Goal: Find specific page/section: Find specific page/section

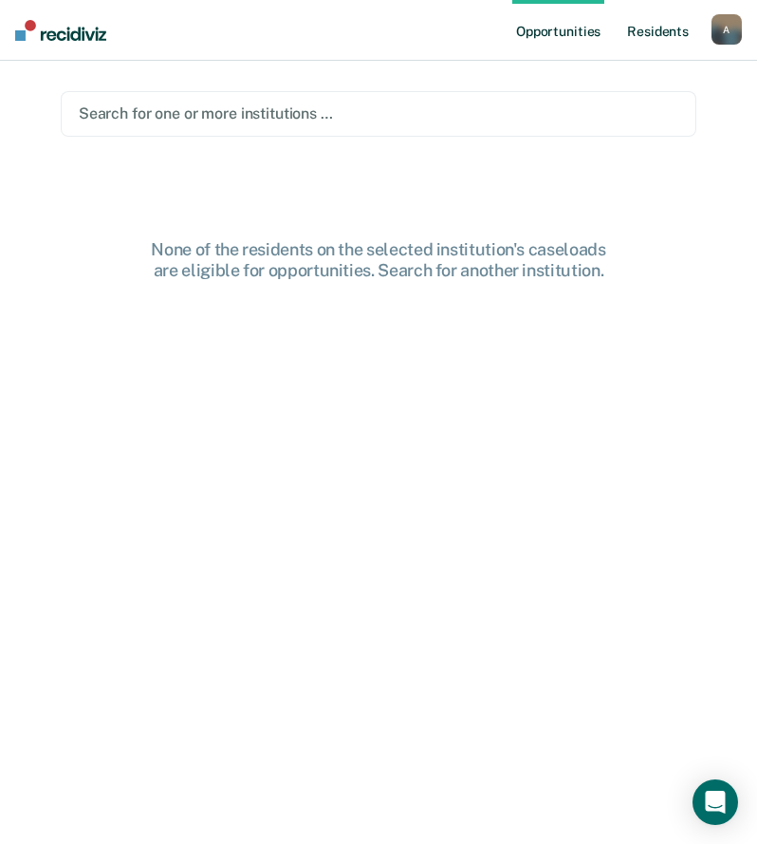
click at [665, 39] on link "Resident s" at bounding box center [657, 30] width 69 height 61
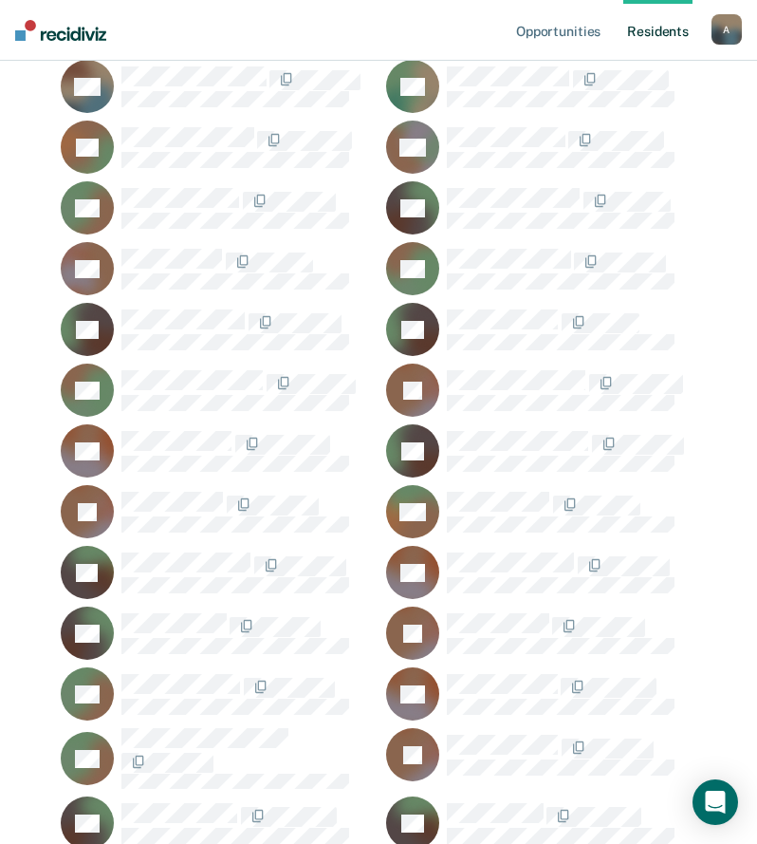
scroll to position [38091, 0]
